Goal: Information Seeking & Learning: Learn about a topic

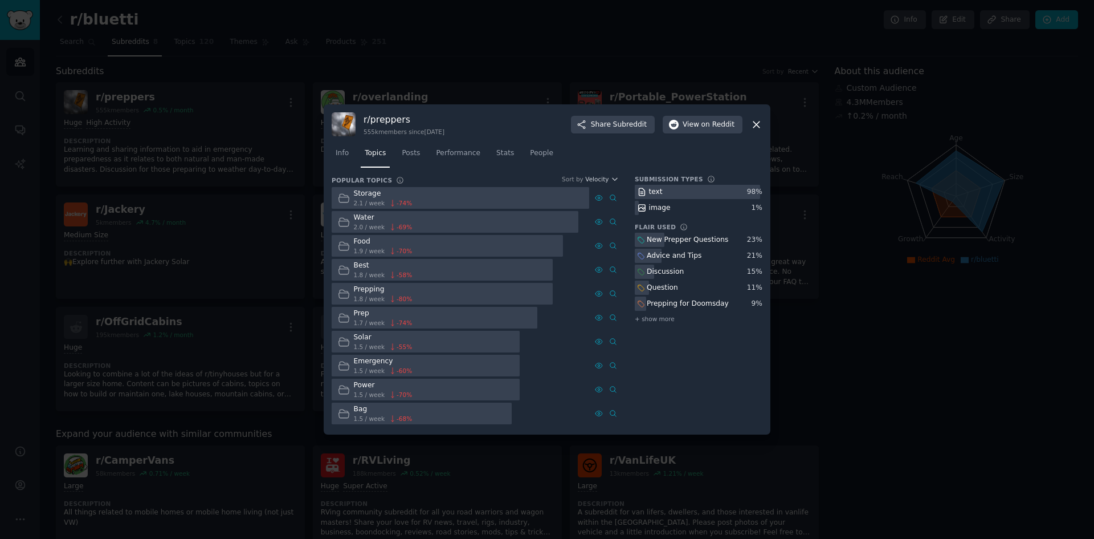
click at [754, 127] on icon at bounding box center [757, 124] width 6 height 6
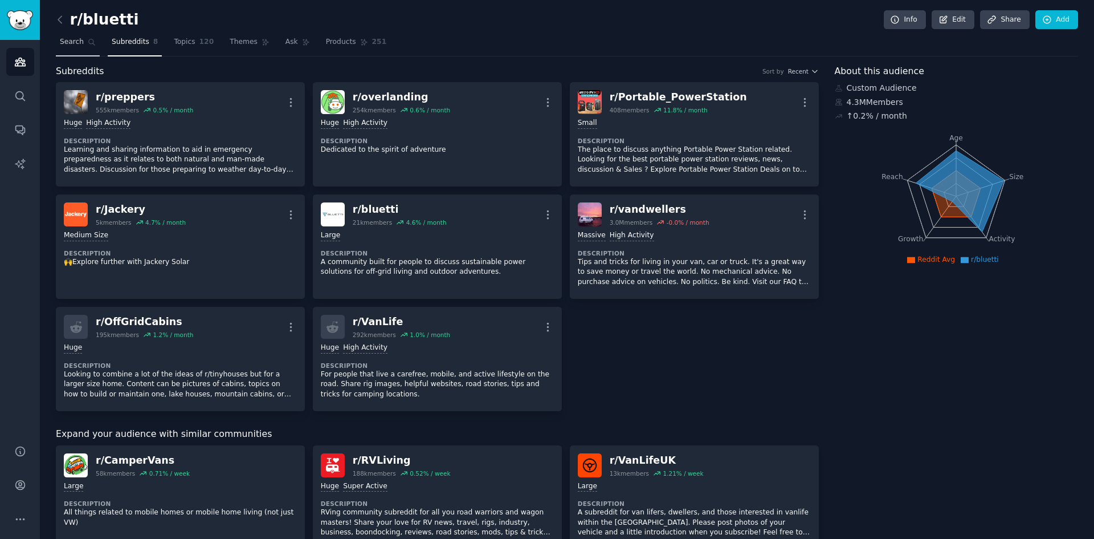
click at [76, 45] on span "Search" at bounding box center [72, 42] width 24 height 10
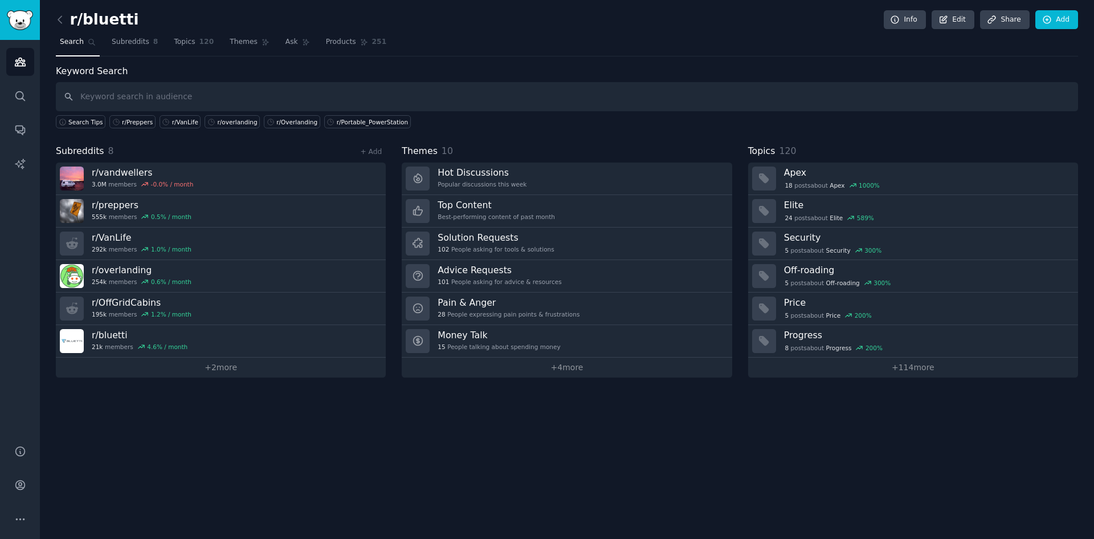
click at [171, 87] on input "text" at bounding box center [567, 96] width 1023 height 29
type input "r/Preppers"
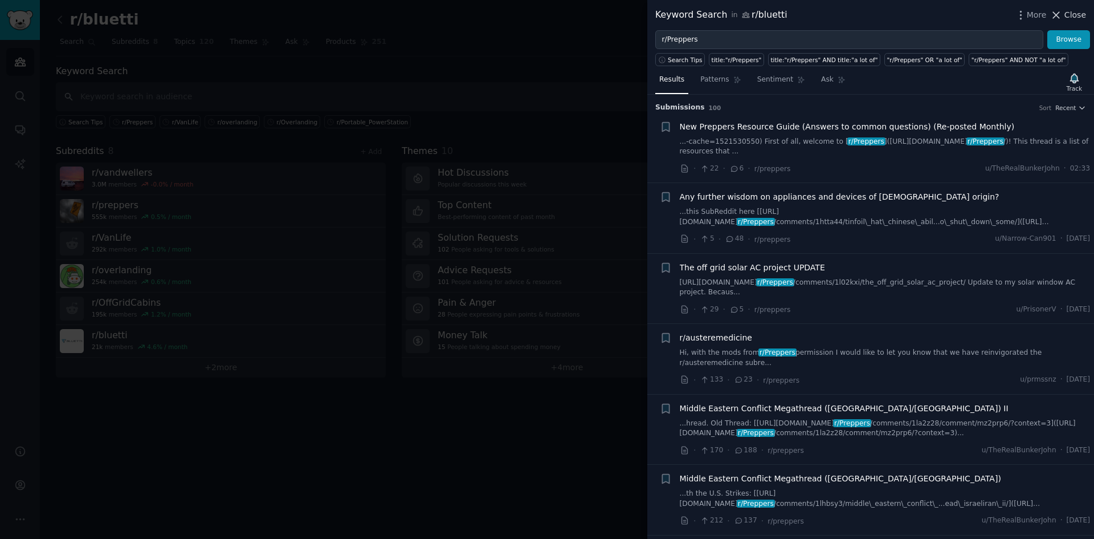
click at [1059, 15] on icon at bounding box center [1057, 15] width 6 height 6
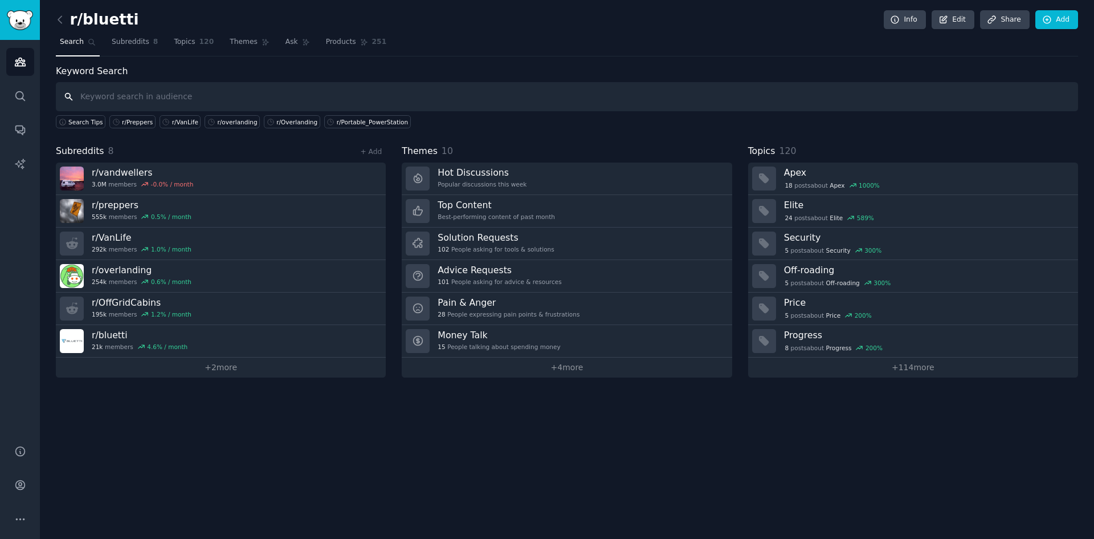
click at [145, 104] on input "text" at bounding box center [567, 96] width 1023 height 29
paste input "r/Preppers"
drag, startPoint x: 140, startPoint y: 100, endPoint x: 83, endPoint y: 96, distance: 57.1
click at [83, 96] on input "r/Preppers" at bounding box center [567, 96] width 1023 height 29
type input "r/Preppers"
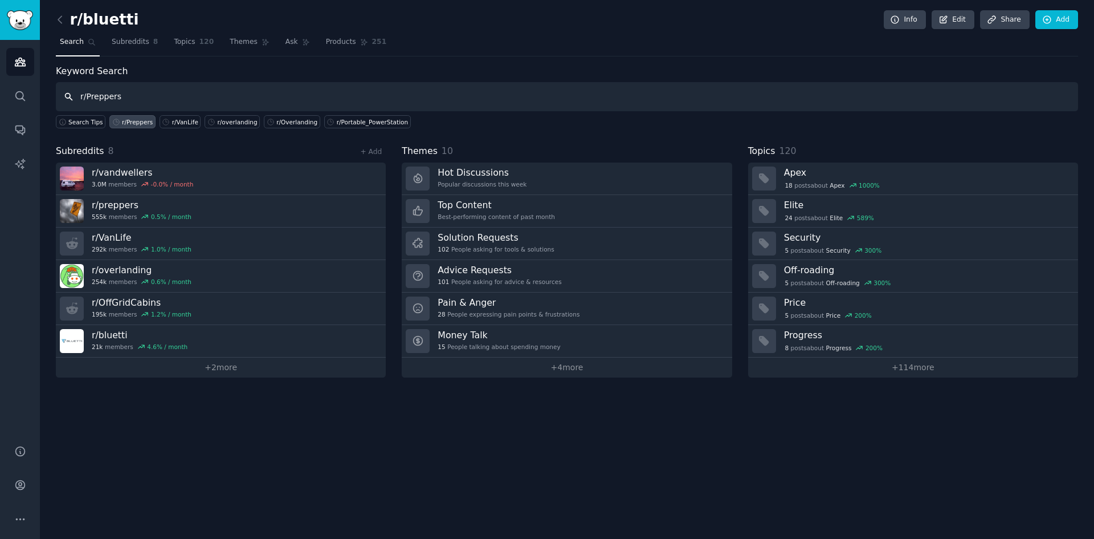
click at [139, 97] on input "r/Preppers" at bounding box center [567, 96] width 1023 height 29
drag, startPoint x: 139, startPoint y: 97, endPoint x: 71, endPoint y: 99, distance: 67.9
click at [71, 99] on input "r/Preppers" at bounding box center [567, 96] width 1023 height 29
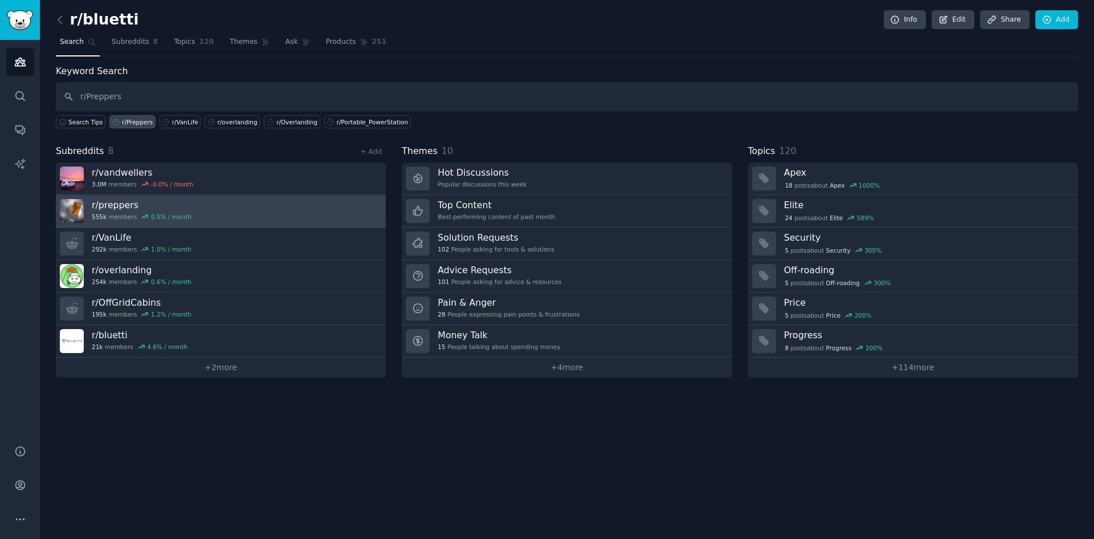
click at [181, 199] on h3 "r/ preppers" at bounding box center [142, 205] width 100 height 12
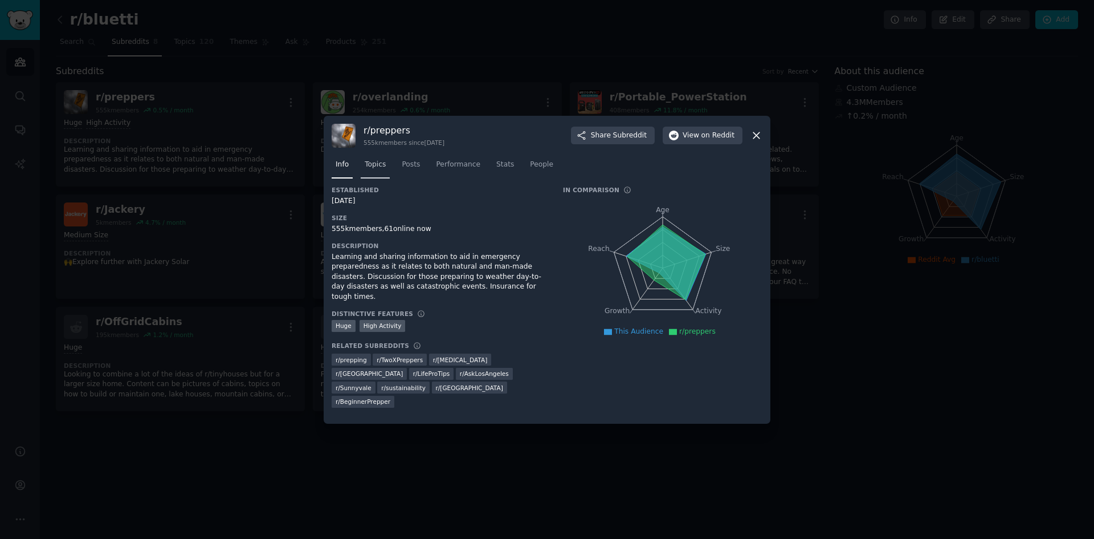
click at [373, 161] on span "Topics" at bounding box center [375, 165] width 21 height 10
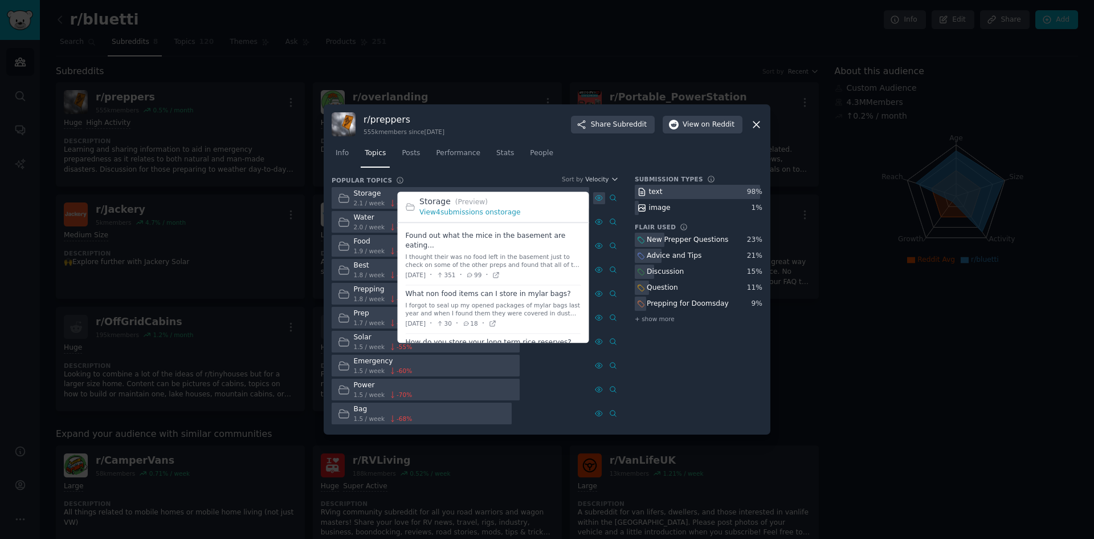
click at [599, 198] on icon at bounding box center [599, 198] width 8 height 8
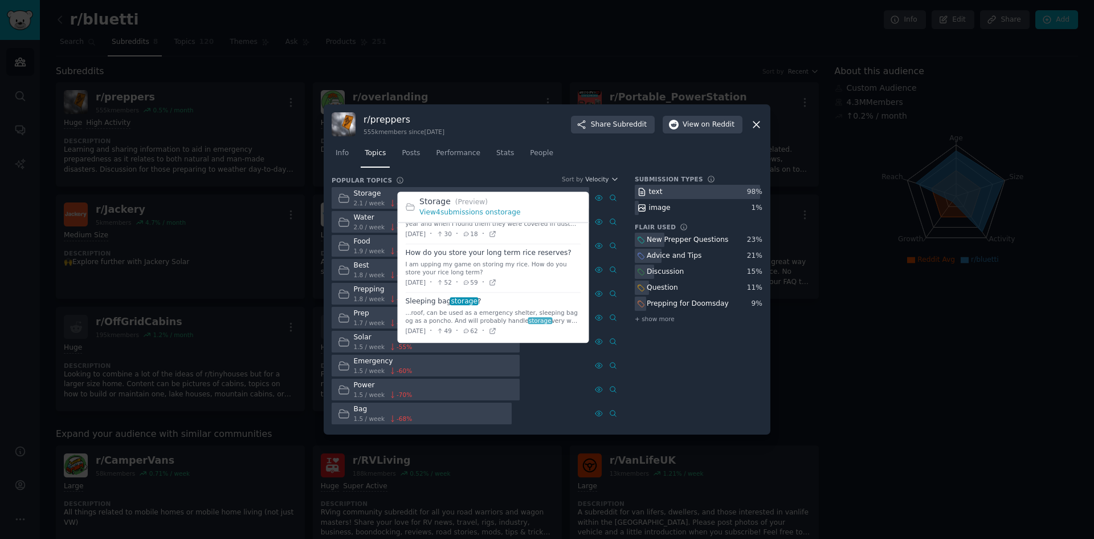
scroll to position [91, 0]
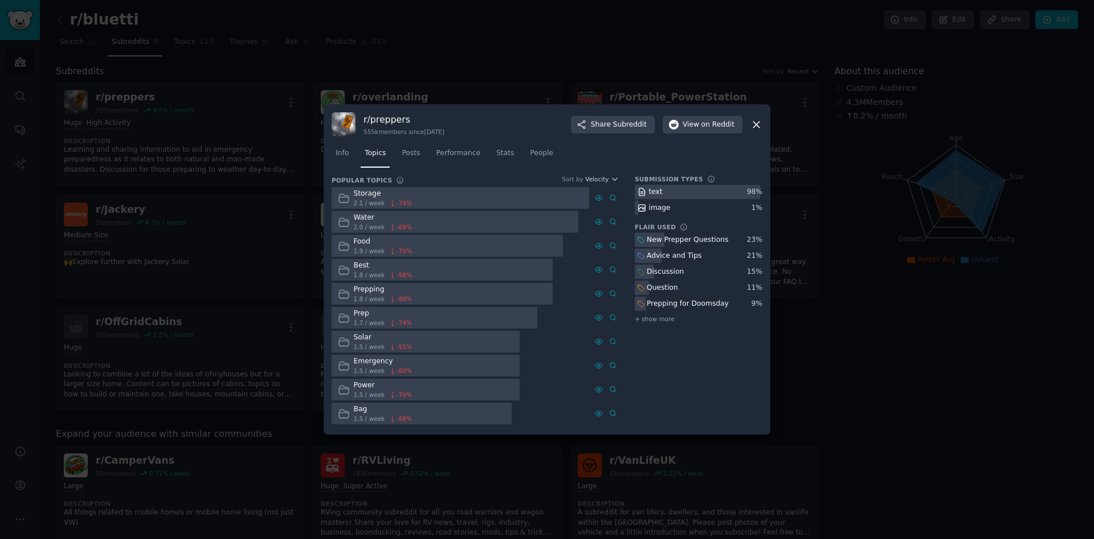
drag, startPoint x: 499, startPoint y: 173, endPoint x: 506, endPoint y: 174, distance: 6.9
click at [499, 173] on div "Info Topics Posts Performance Stats People" at bounding box center [547, 155] width 431 height 39
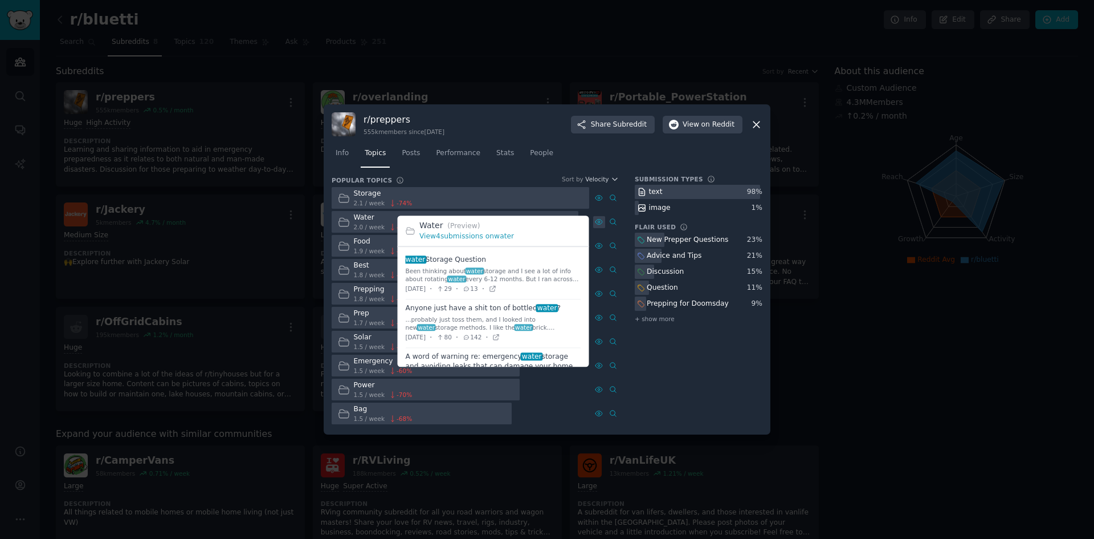
click at [601, 223] on icon at bounding box center [599, 222] width 8 height 8
click at [477, 234] on link "View 4 submissions on water" at bounding box center [467, 237] width 95 height 8
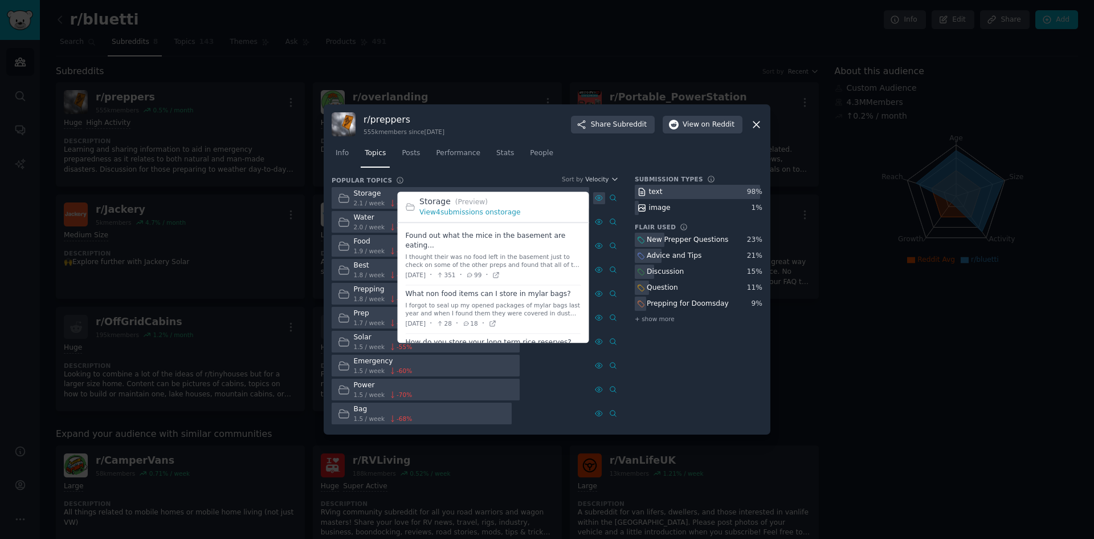
click at [601, 200] on icon at bounding box center [599, 198] width 7 height 5
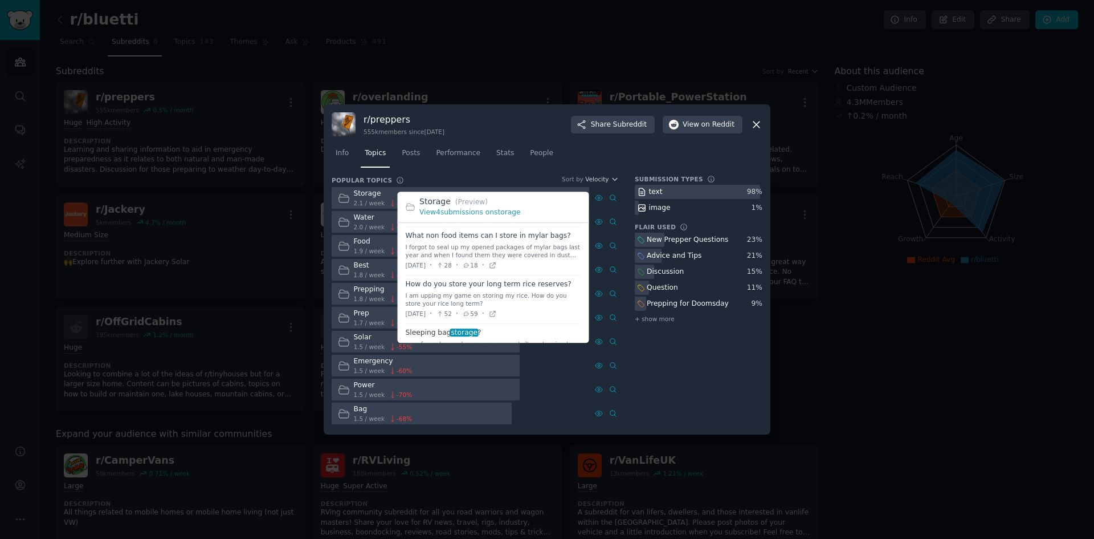
scroll to position [91, 0]
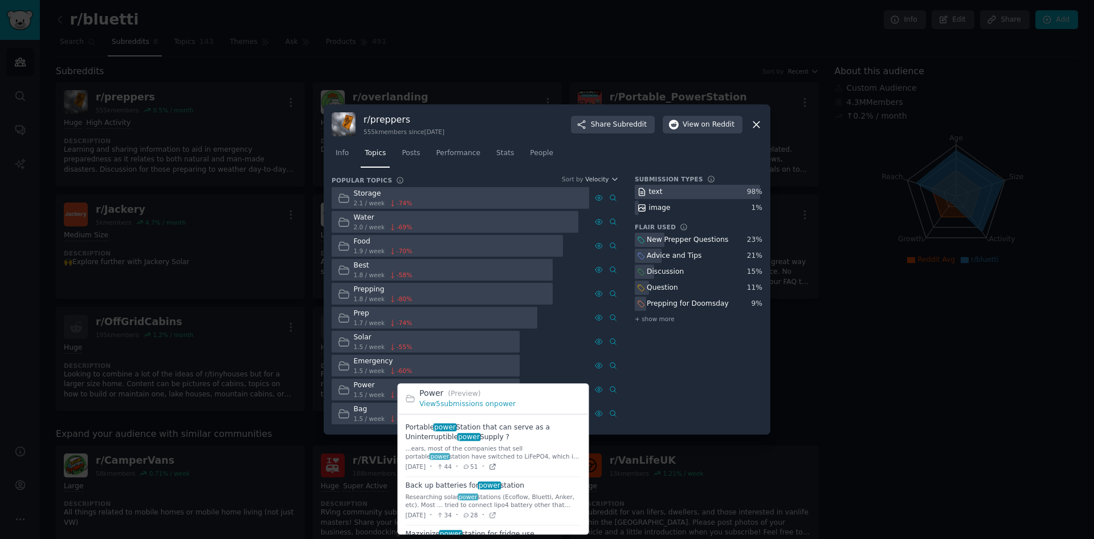
click at [497, 467] on icon at bounding box center [493, 466] width 8 height 8
